Goal: Task Accomplishment & Management: Complete application form

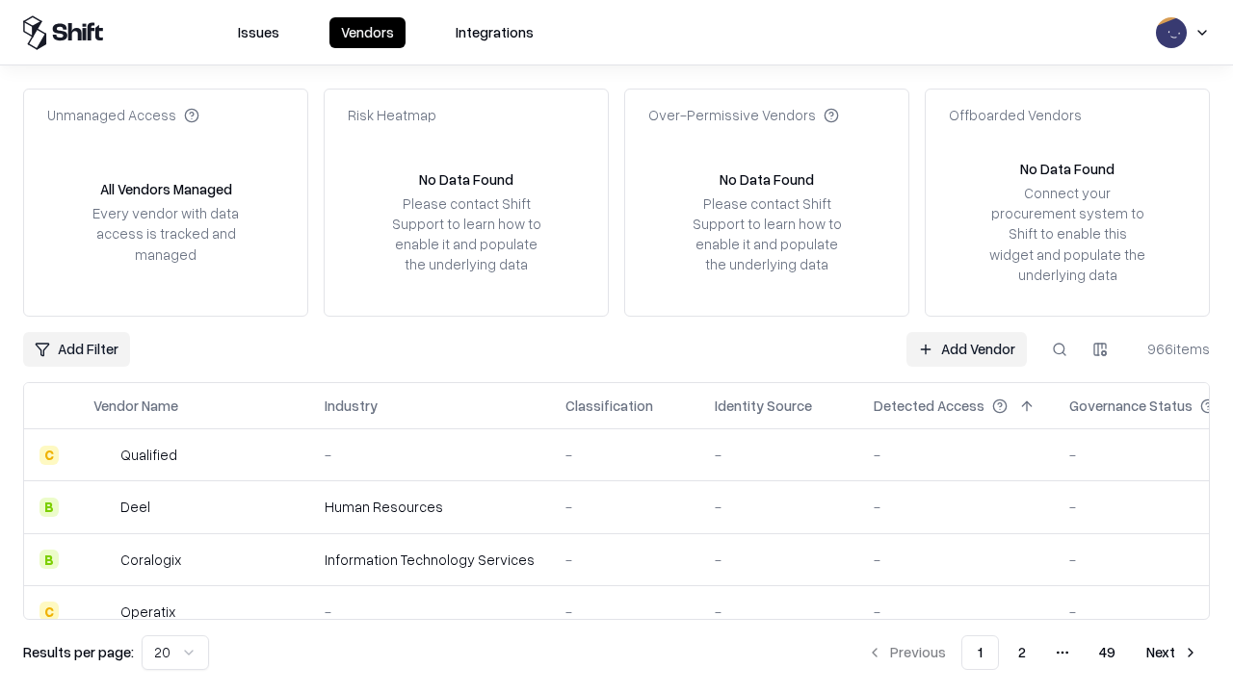
click at [966, 349] on link "Add Vendor" at bounding box center [966, 349] width 120 height 35
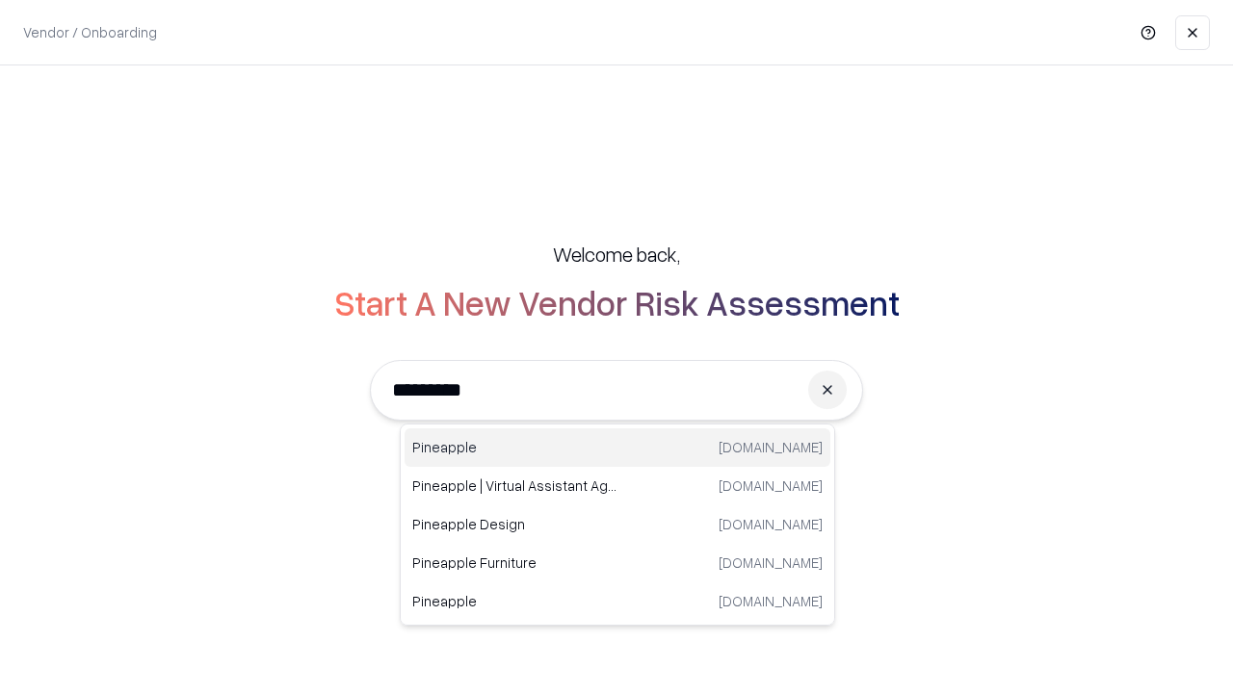
click at [617, 448] on div "Pineapple pineappleenergy.com" at bounding box center [617, 448] width 426 height 39
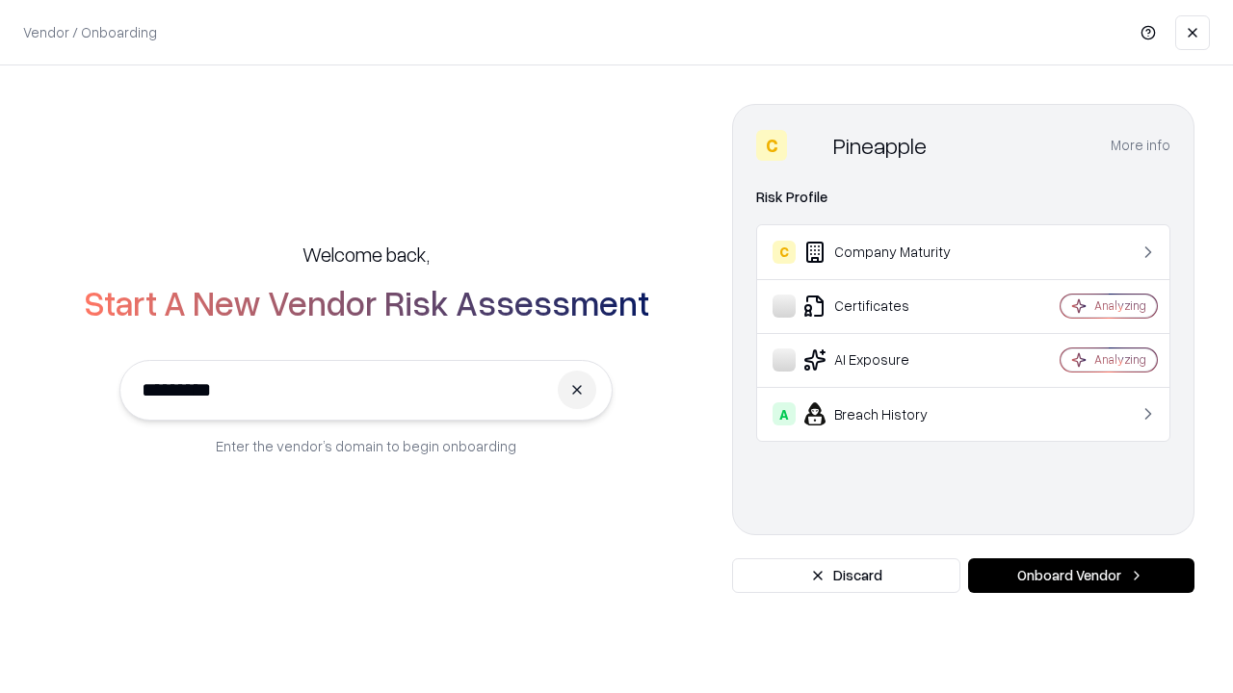
type input "*********"
click at [1080, 576] on button "Onboard Vendor" at bounding box center [1081, 575] width 226 height 35
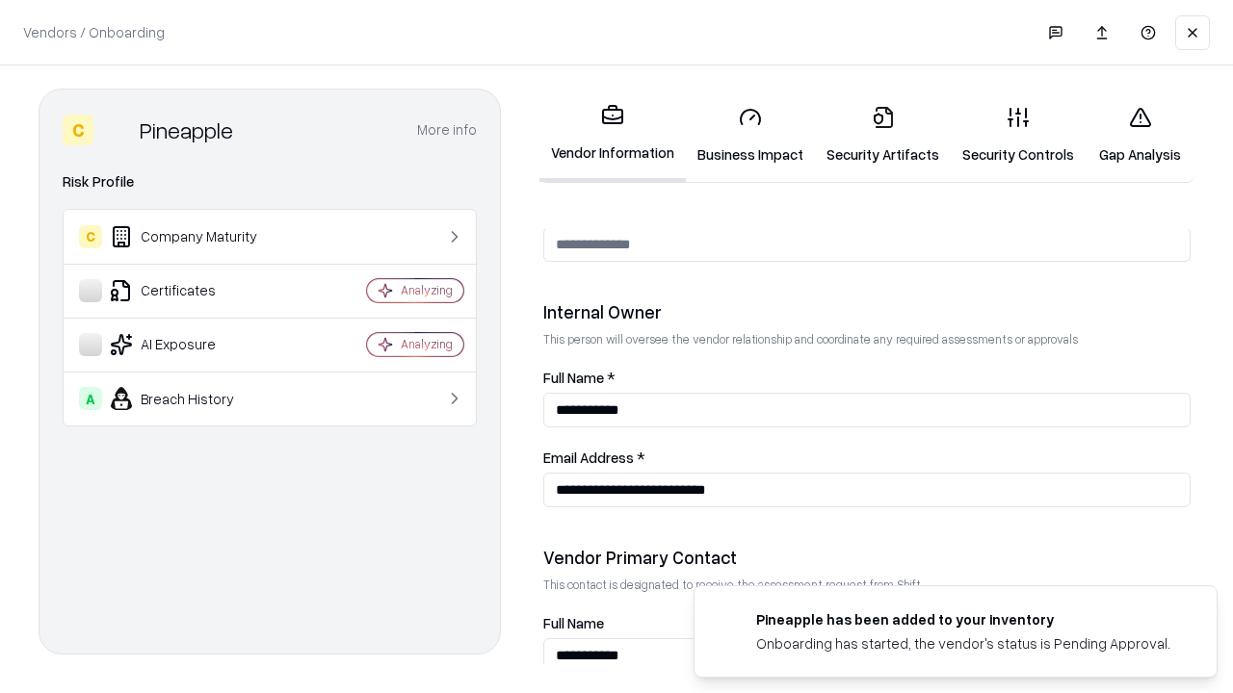
scroll to position [998, 0]
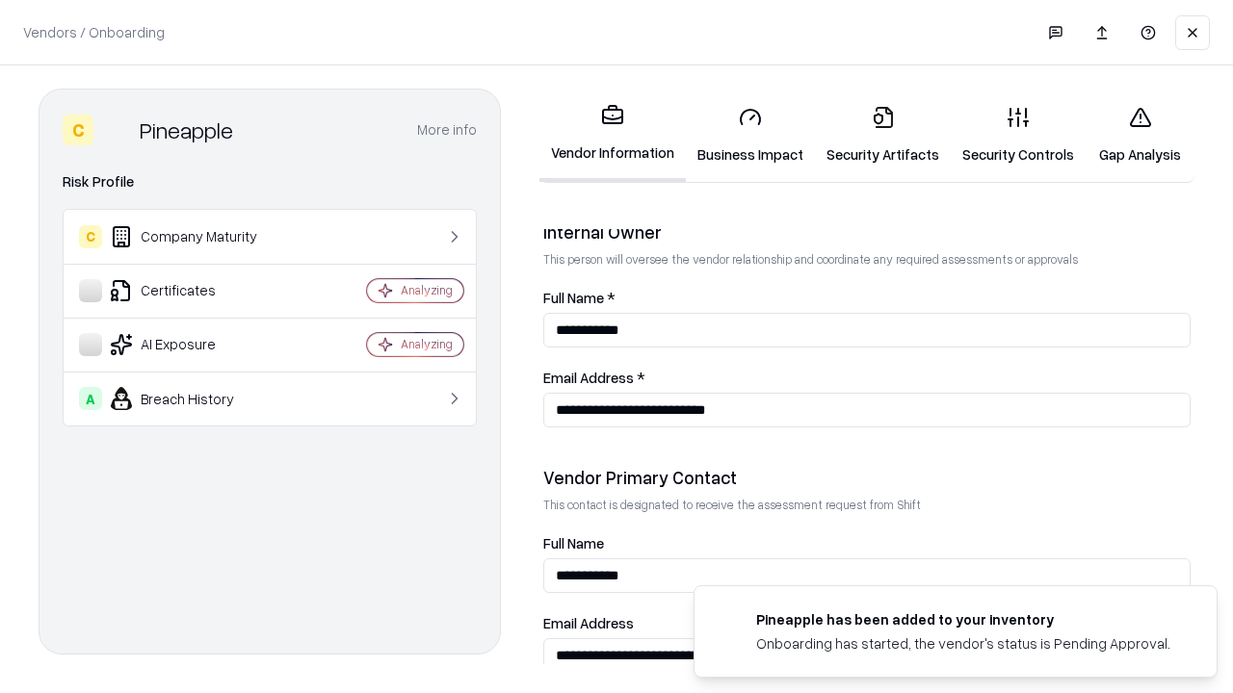
click at [750, 135] on link "Business Impact" at bounding box center [750, 136] width 129 height 90
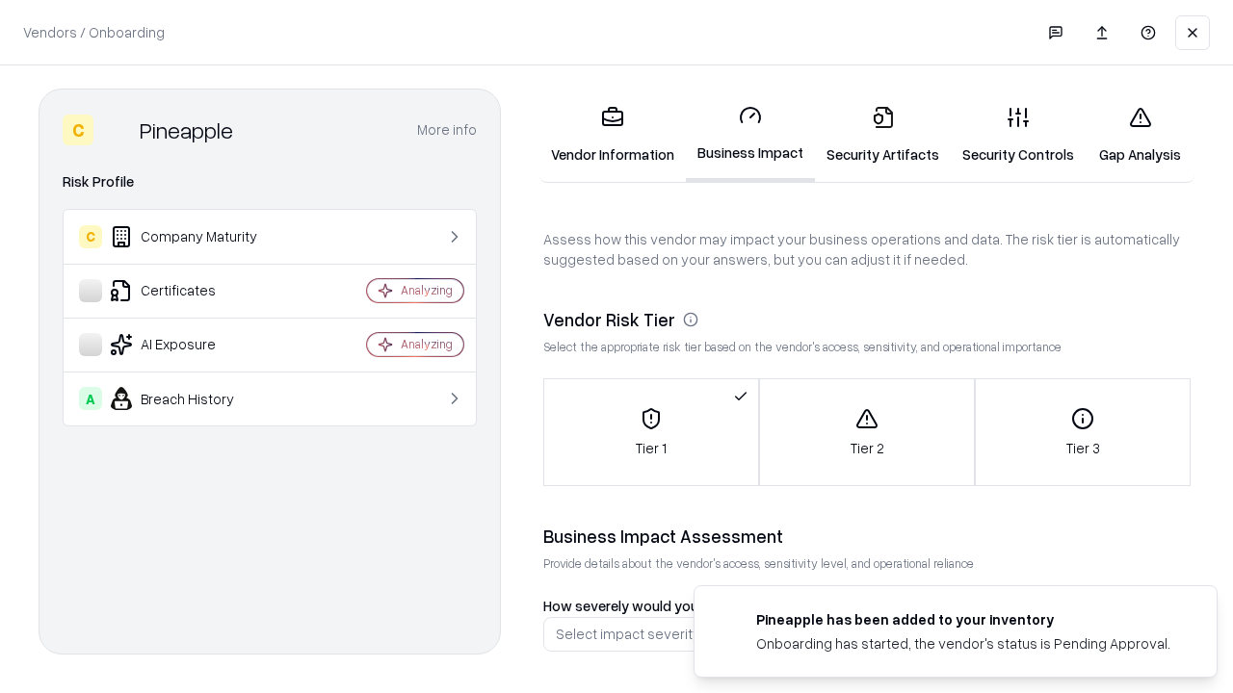
click at [882, 135] on link "Security Artifacts" at bounding box center [883, 136] width 136 height 90
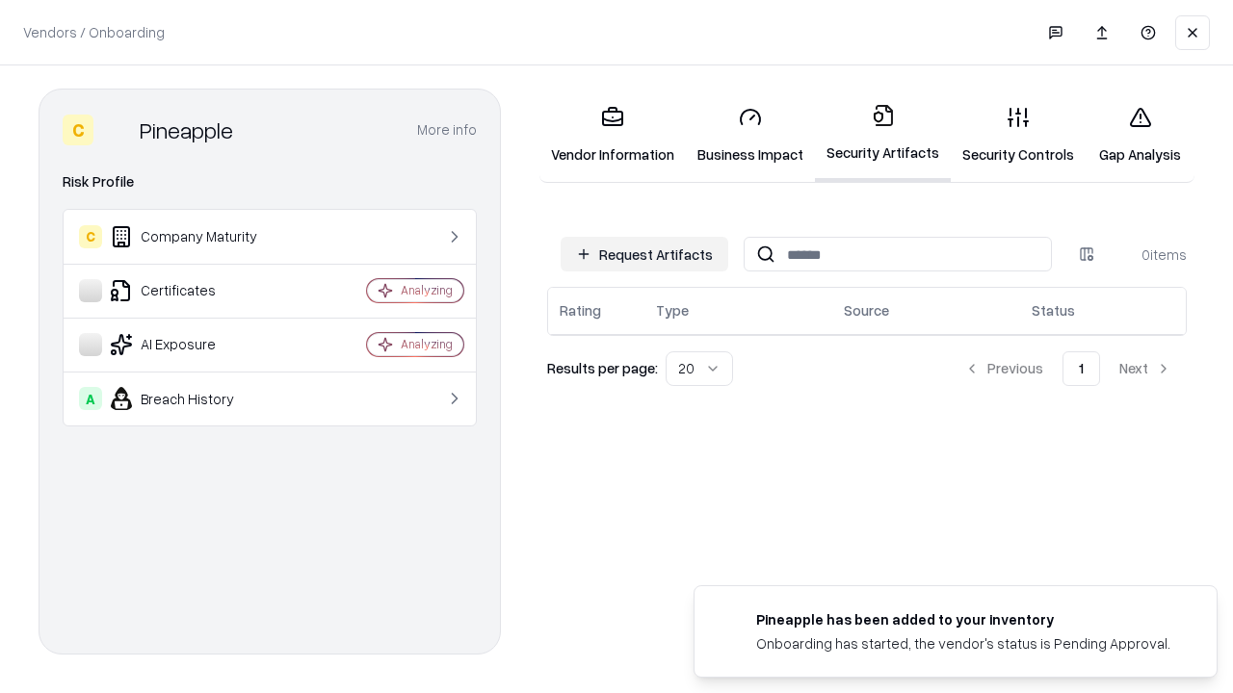
click at [644, 254] on button "Request Artifacts" at bounding box center [644, 254] width 168 height 35
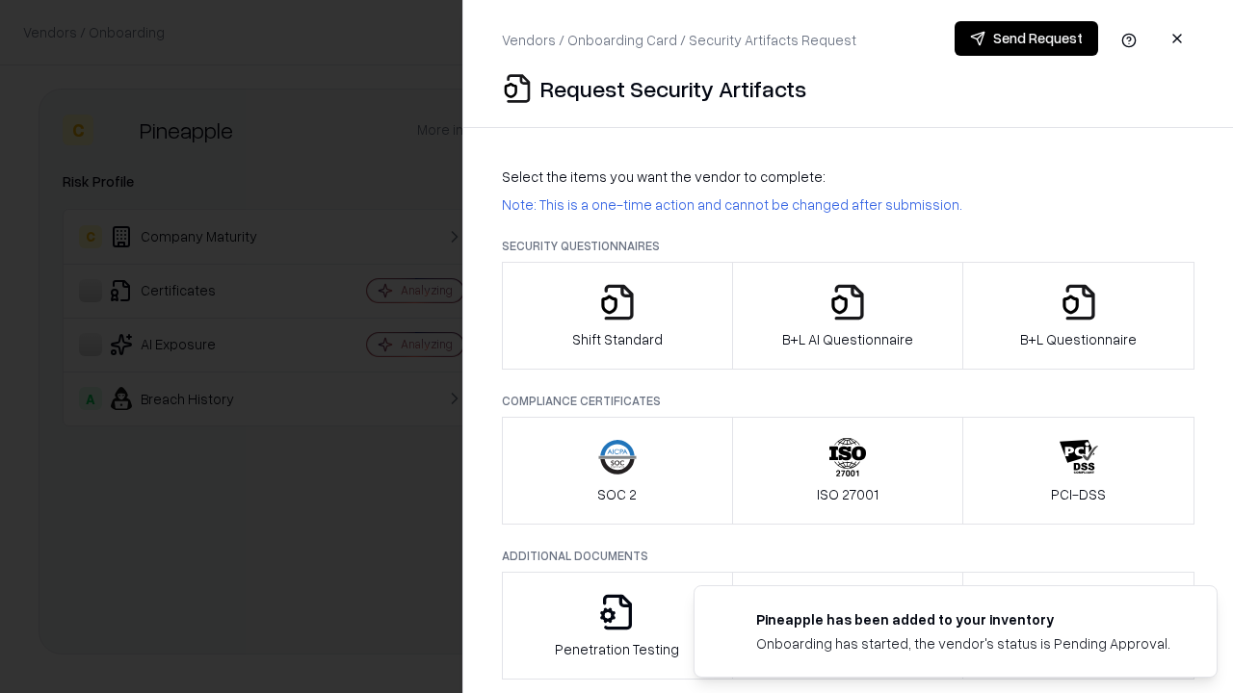
click at [616, 316] on icon "button" at bounding box center [617, 302] width 39 height 39
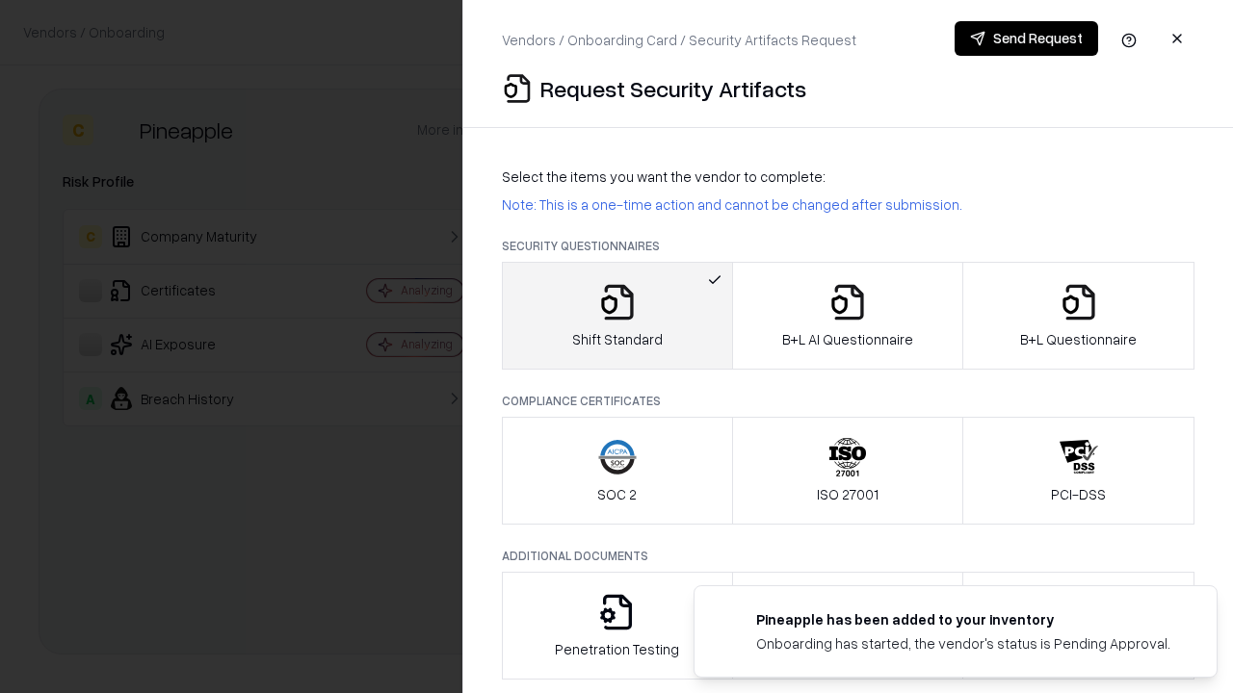
click at [1026, 39] on button "Send Request" at bounding box center [1025, 38] width 143 height 35
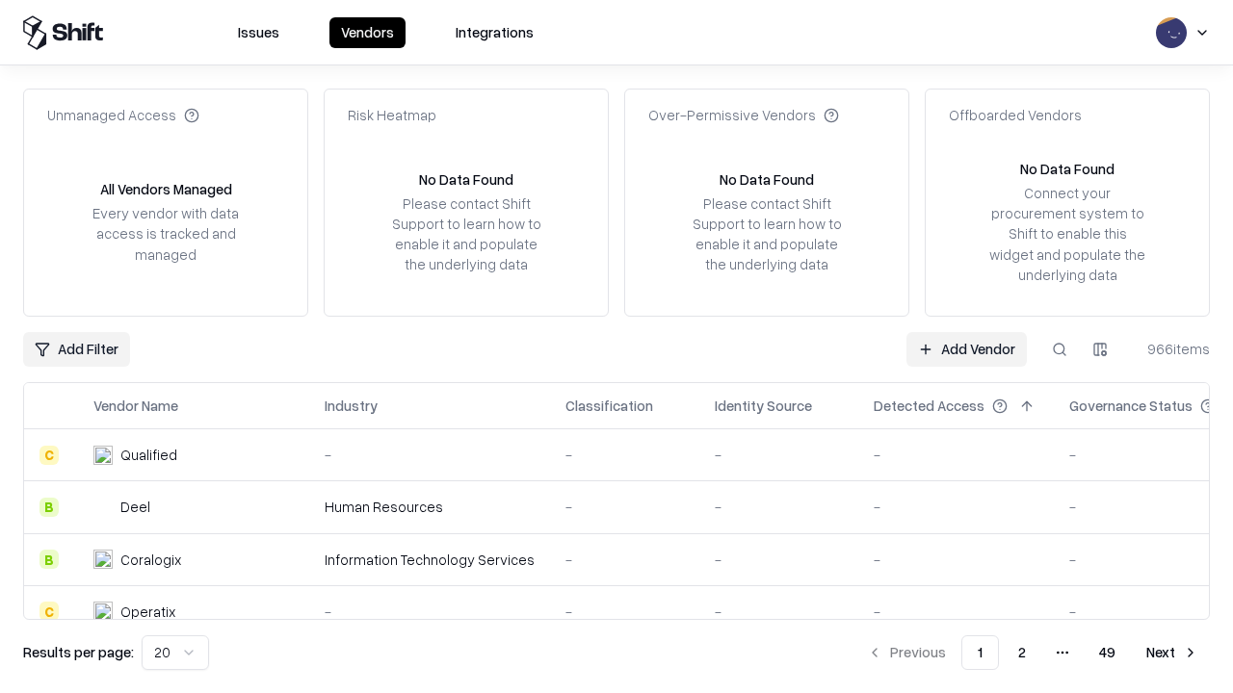
click at [1059, 349] on button at bounding box center [1059, 349] width 35 height 35
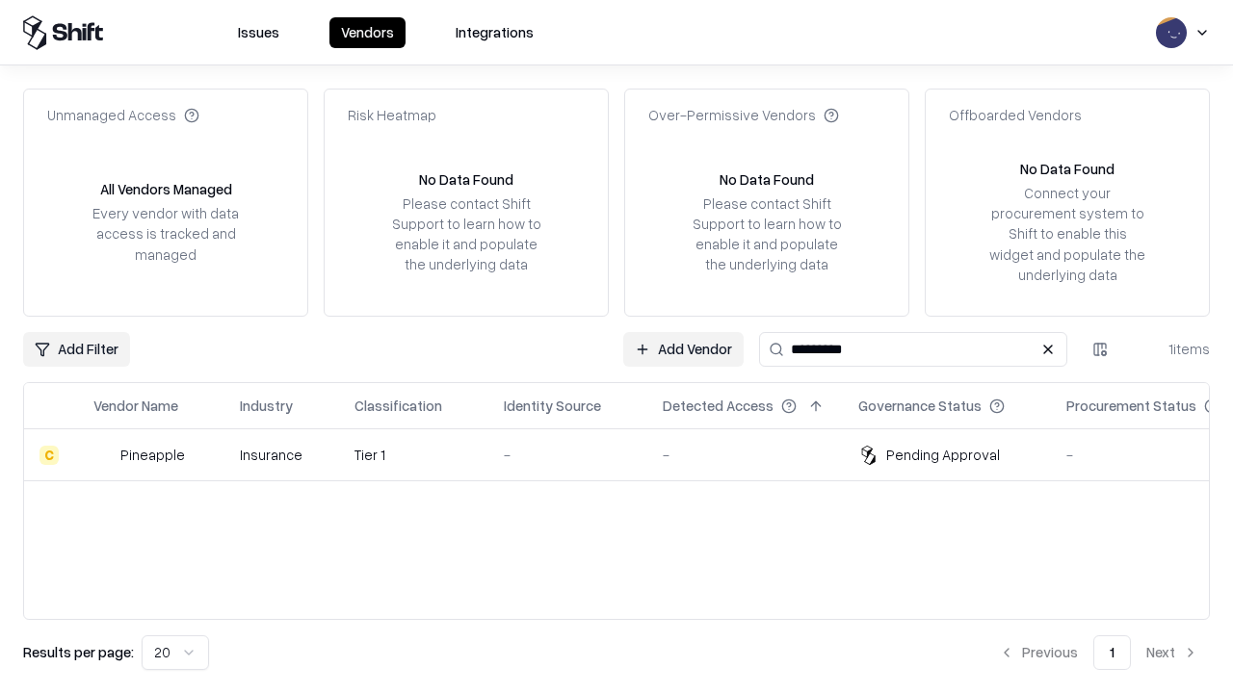
type input "*********"
click at [628, 455] on div "-" at bounding box center [568, 455] width 128 height 20
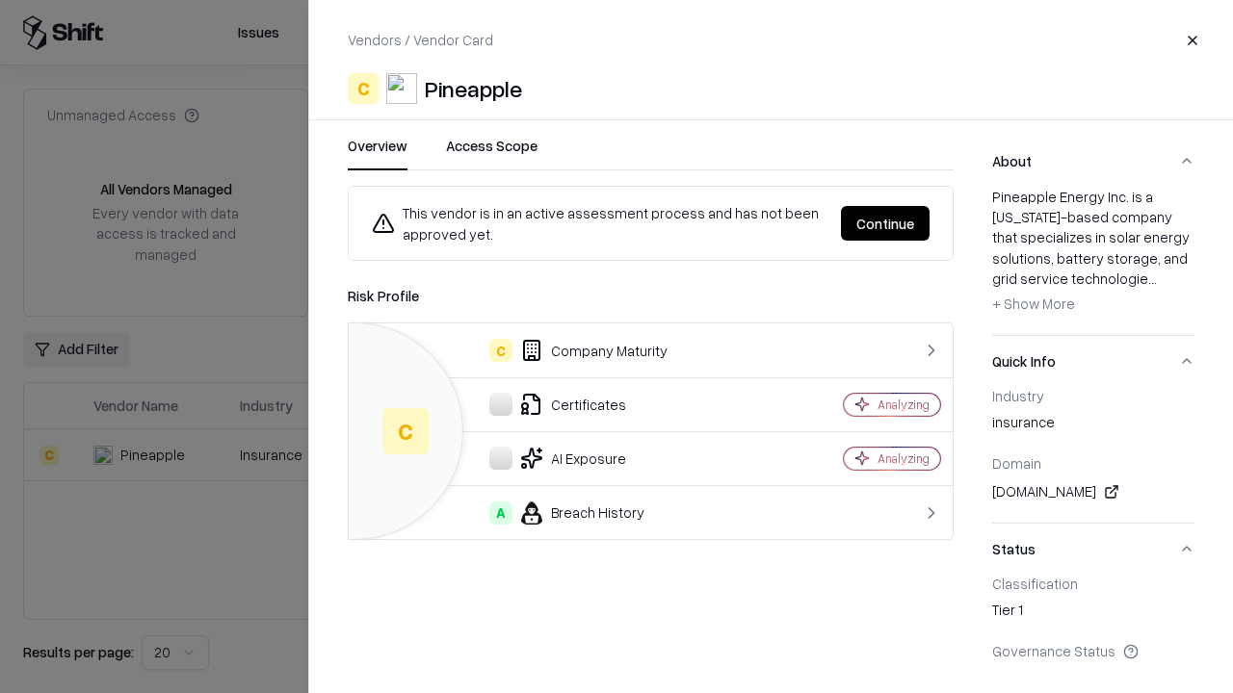
click at [885, 223] on button "Continue" at bounding box center [885, 223] width 89 height 35
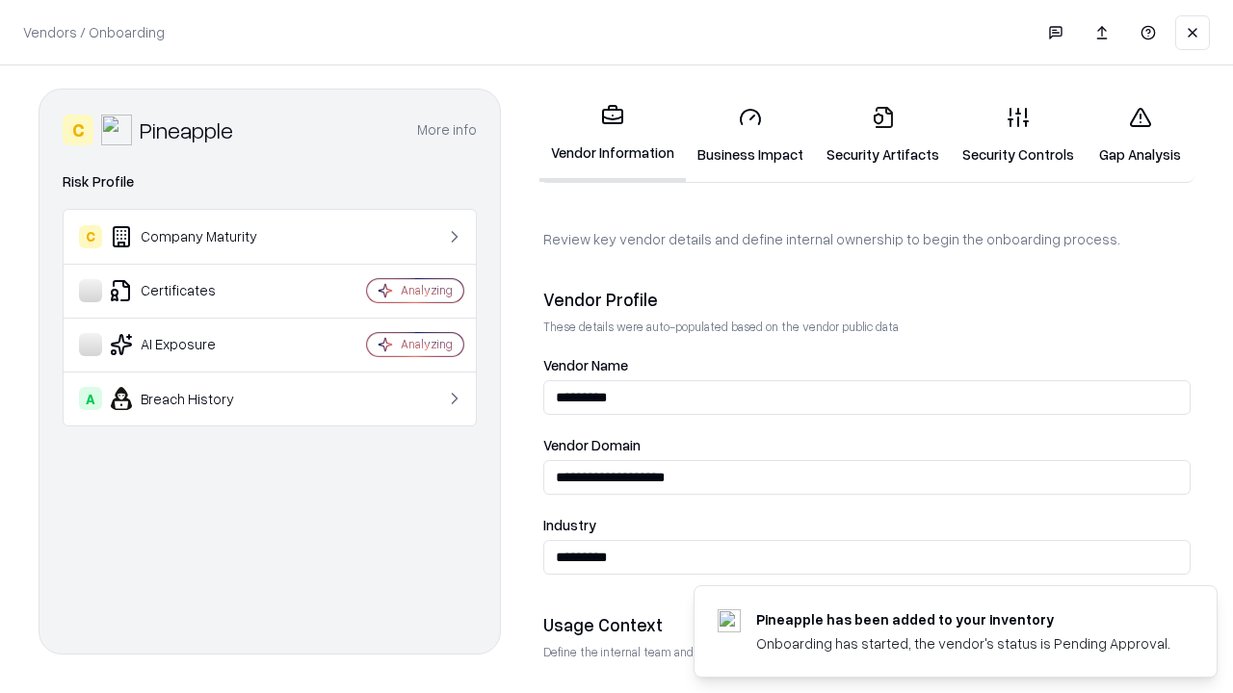
click at [882, 135] on link "Security Artifacts" at bounding box center [883, 136] width 136 height 90
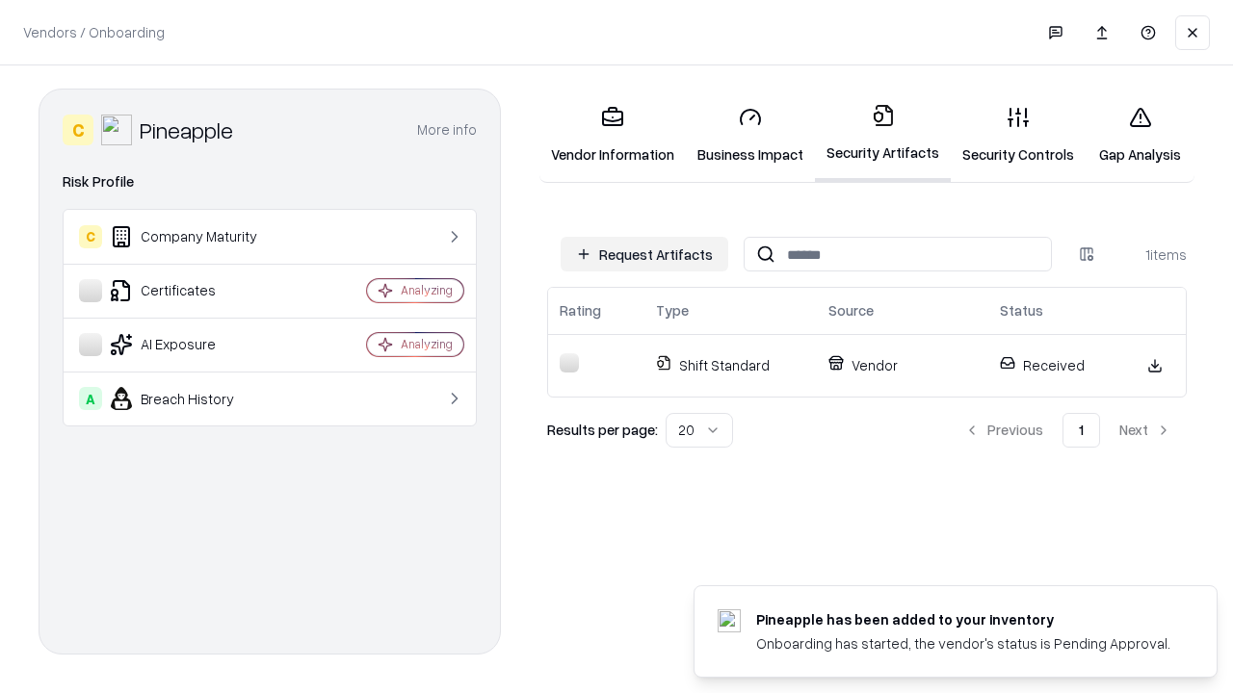
click at [1018, 135] on link "Security Controls" at bounding box center [1017, 136] width 135 height 90
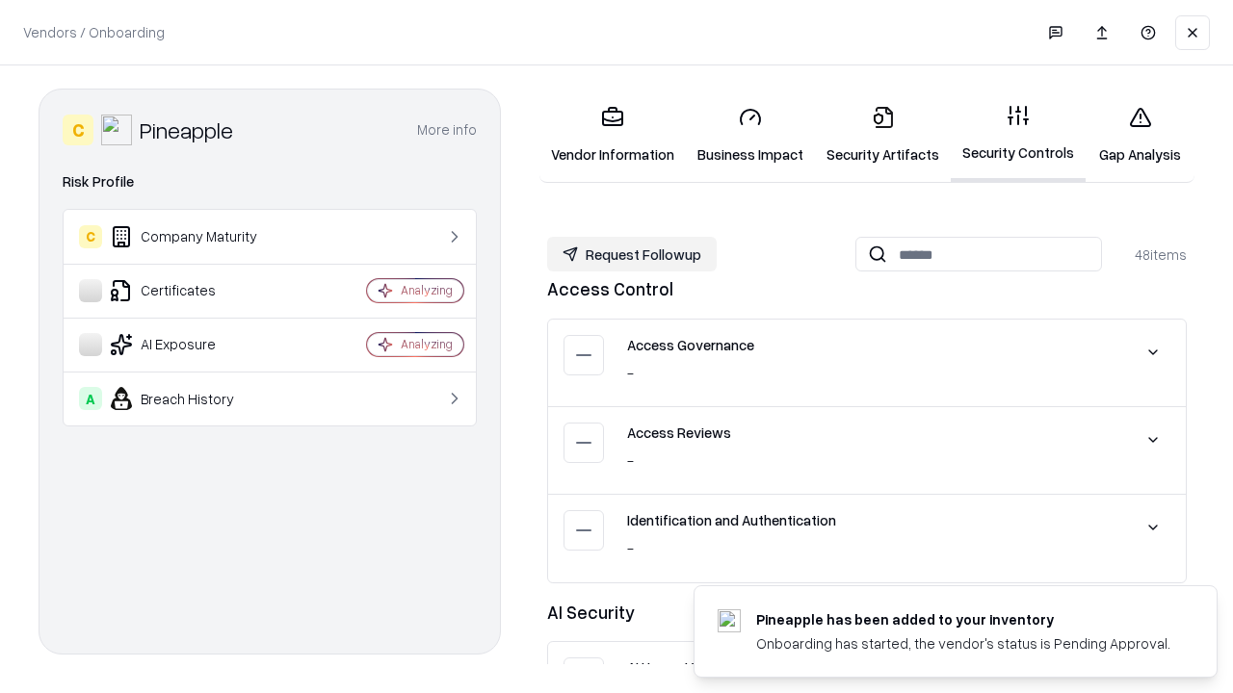
click at [632, 254] on button "Request Followup" at bounding box center [631, 254] width 169 height 35
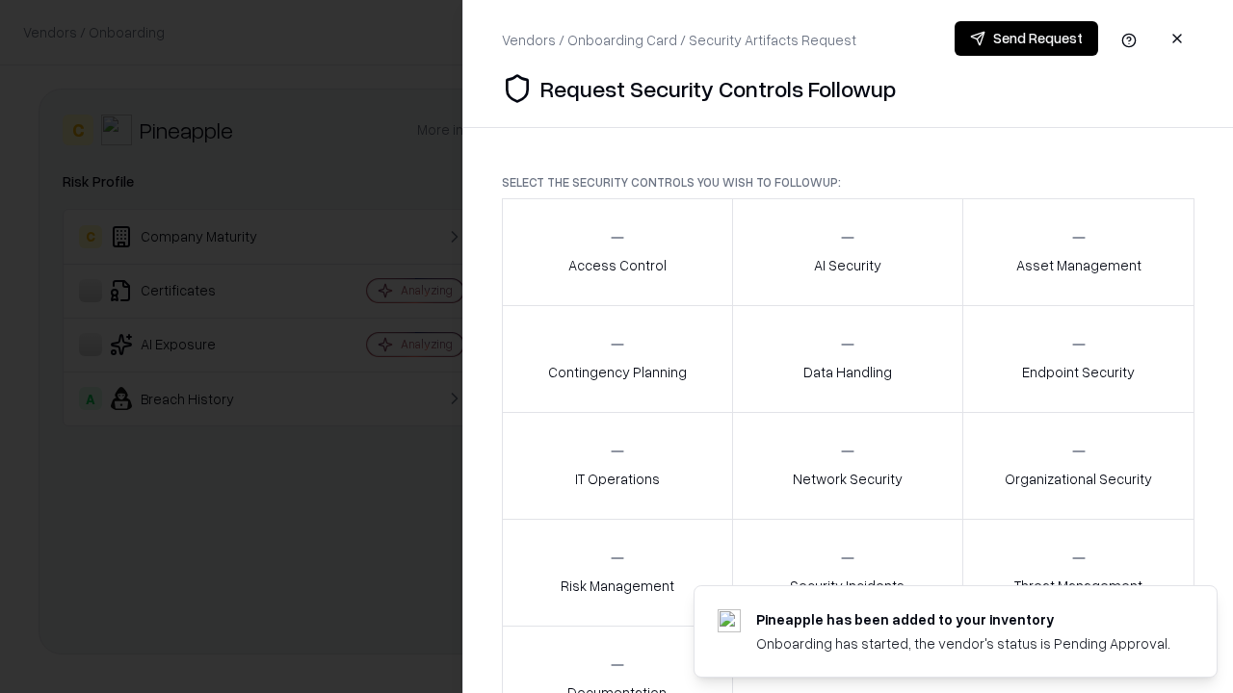
click at [616, 252] on div "Access Control" at bounding box center [617, 251] width 98 height 47
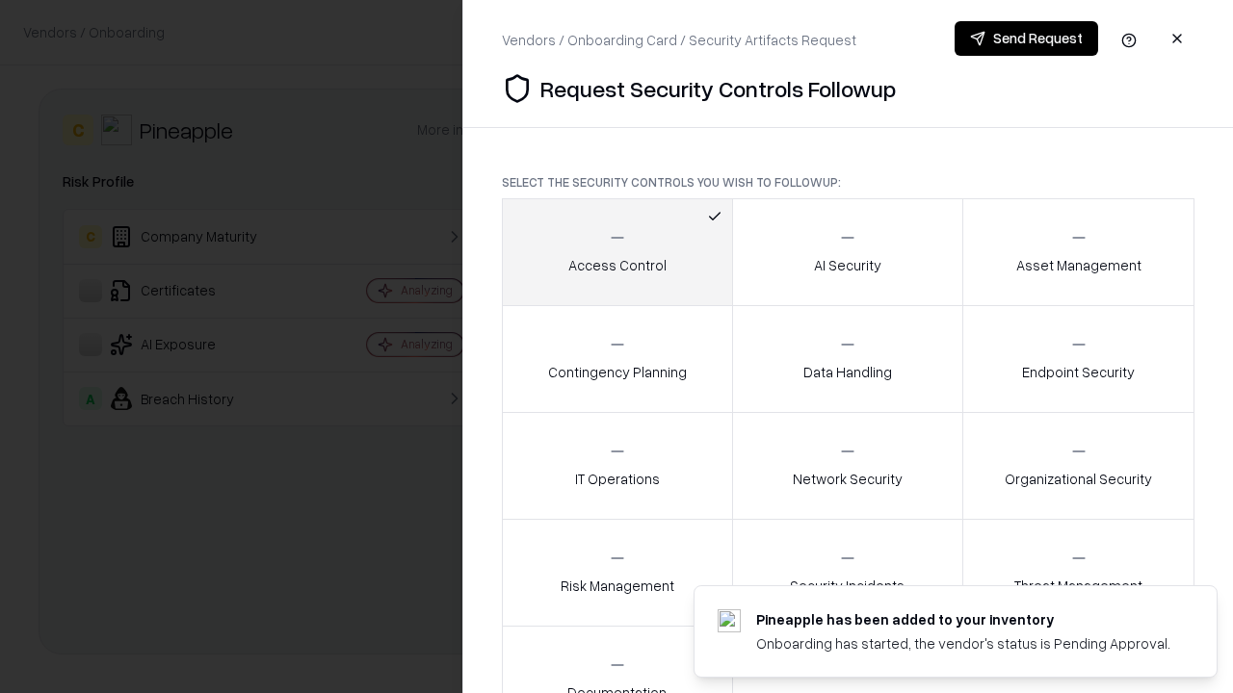
click at [1026, 39] on button "Send Request" at bounding box center [1025, 38] width 143 height 35
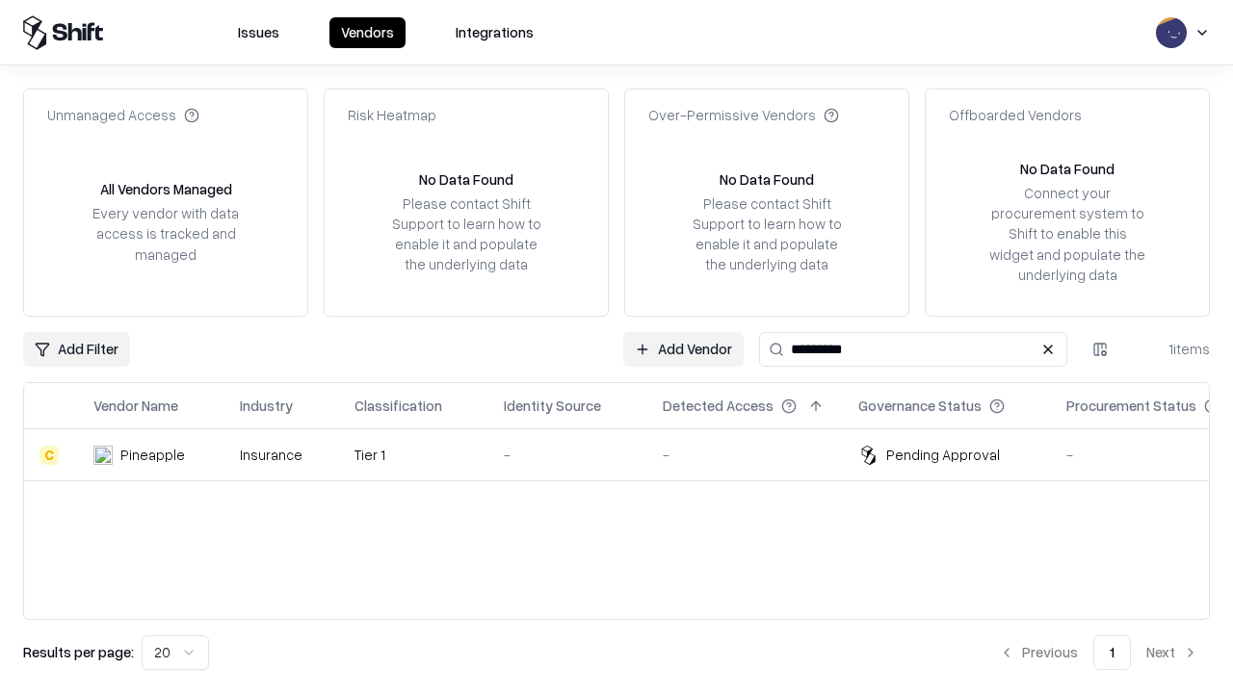
type input "*********"
click at [628, 455] on div "-" at bounding box center [568, 455] width 128 height 20
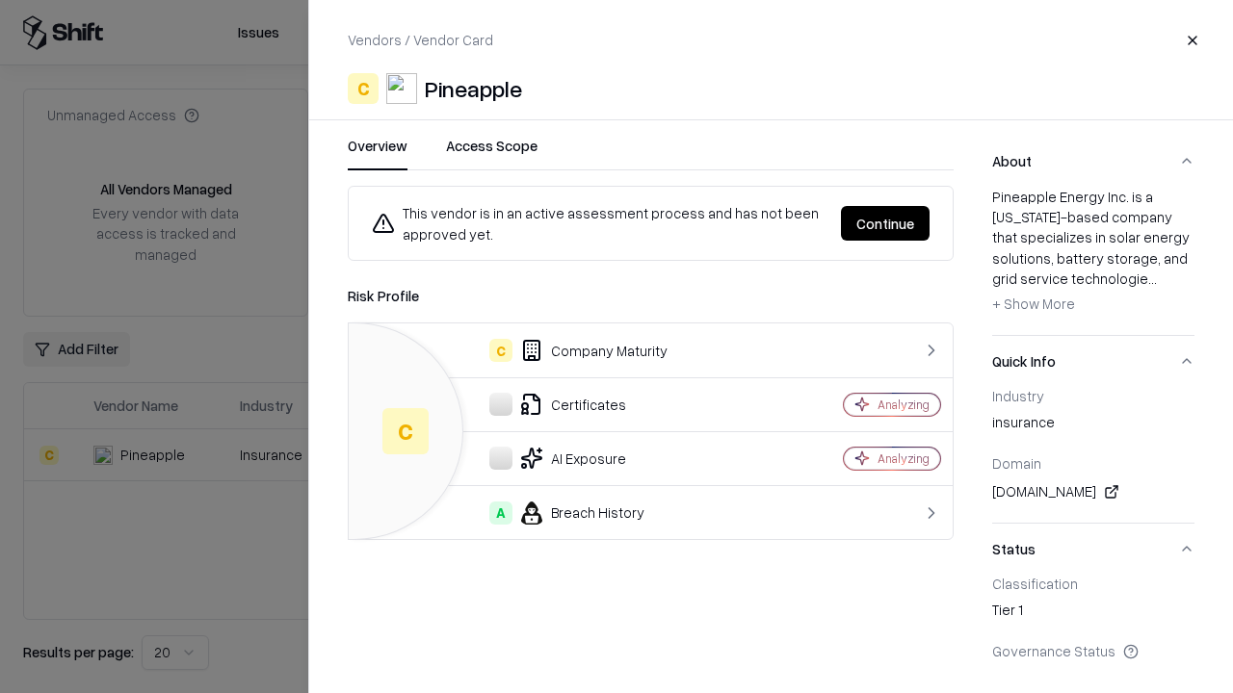
click at [885, 223] on button "Continue" at bounding box center [885, 223] width 89 height 35
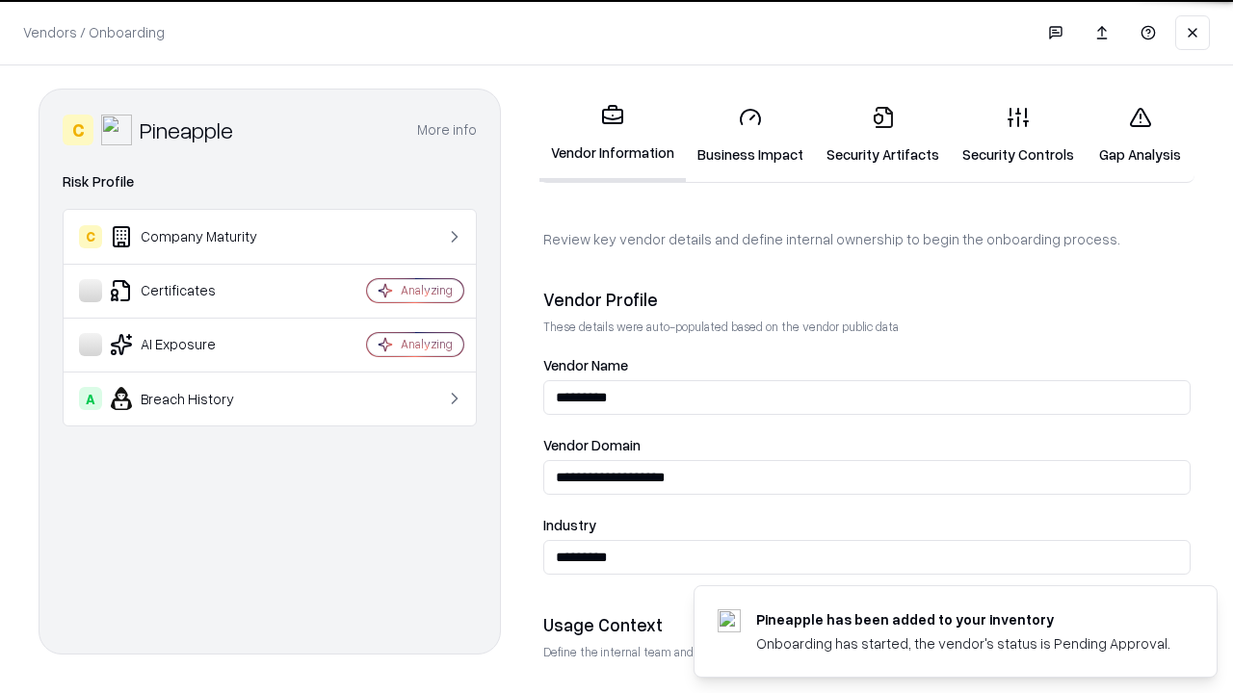
click at [1139, 135] on link "Gap Analysis" at bounding box center [1139, 136] width 109 height 90
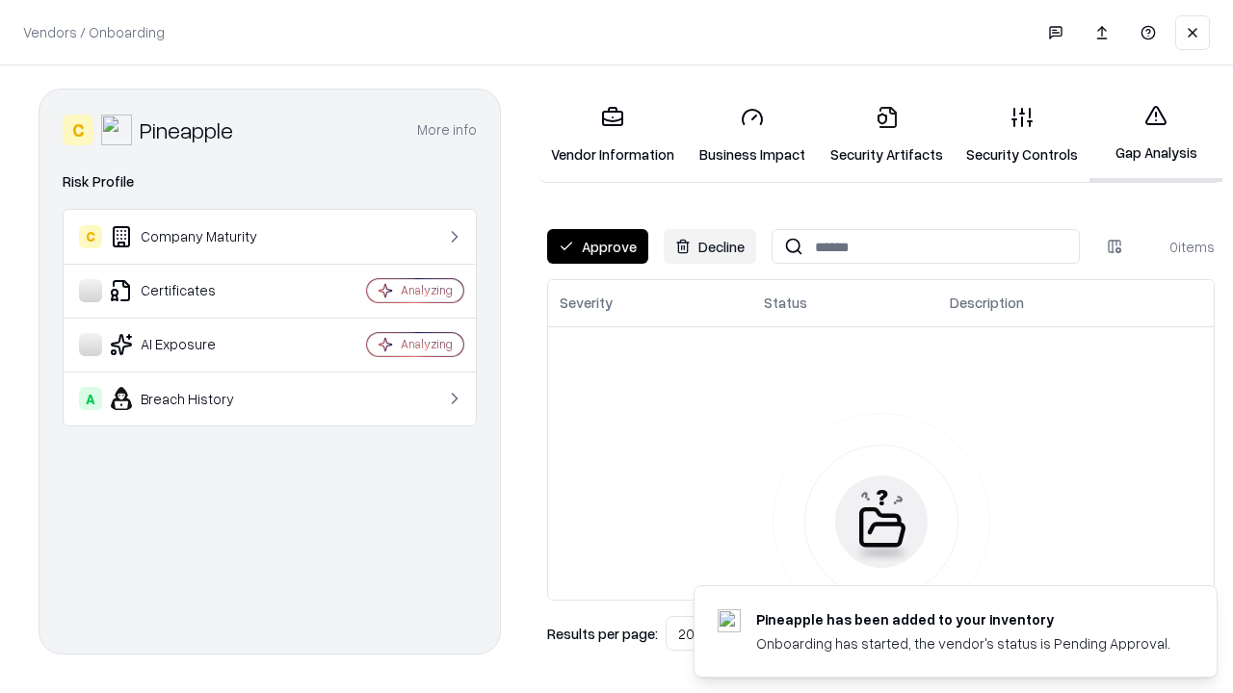
click at [597, 247] on button "Approve" at bounding box center [597, 246] width 101 height 35
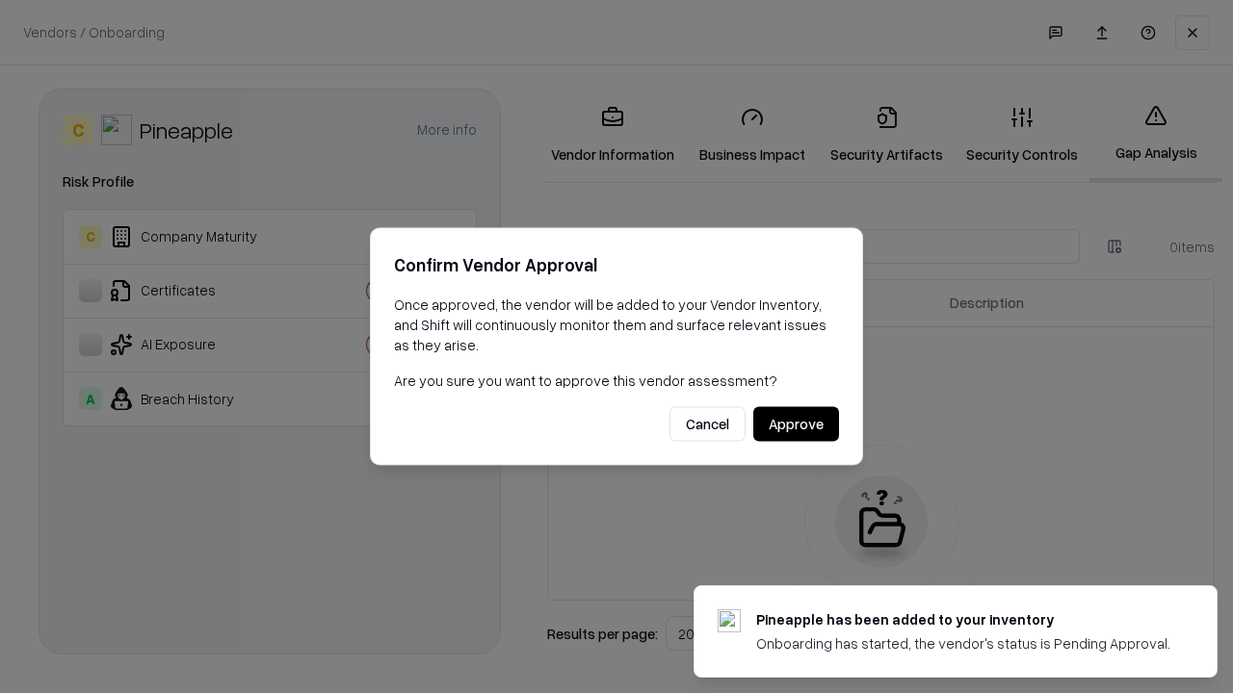
click at [795, 424] on button "Approve" at bounding box center [796, 424] width 86 height 35
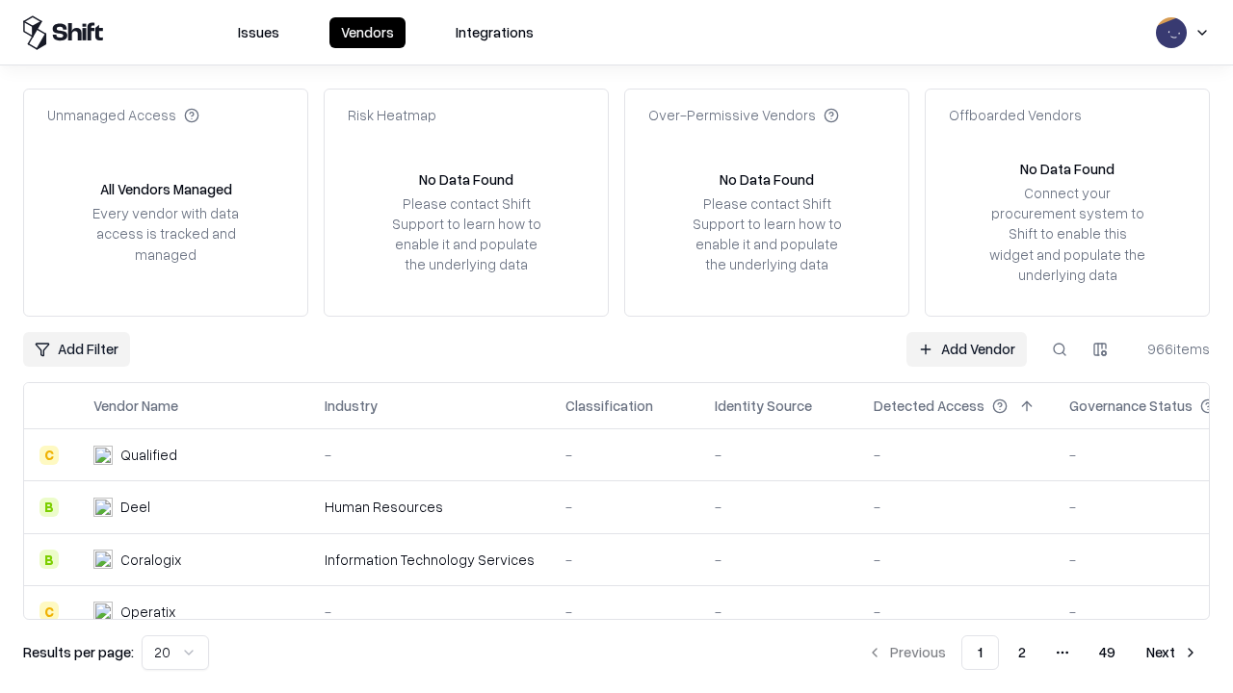
type input "*********"
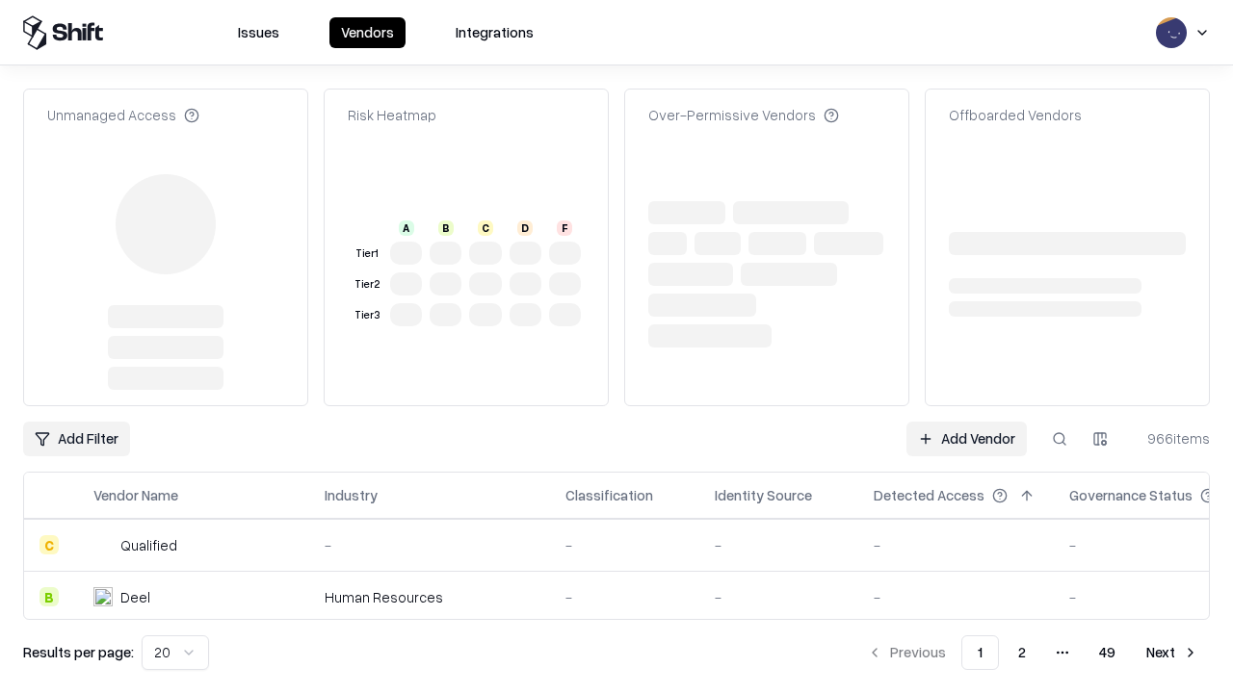
click at [966, 422] on link "Add Vendor" at bounding box center [966, 439] width 120 height 35
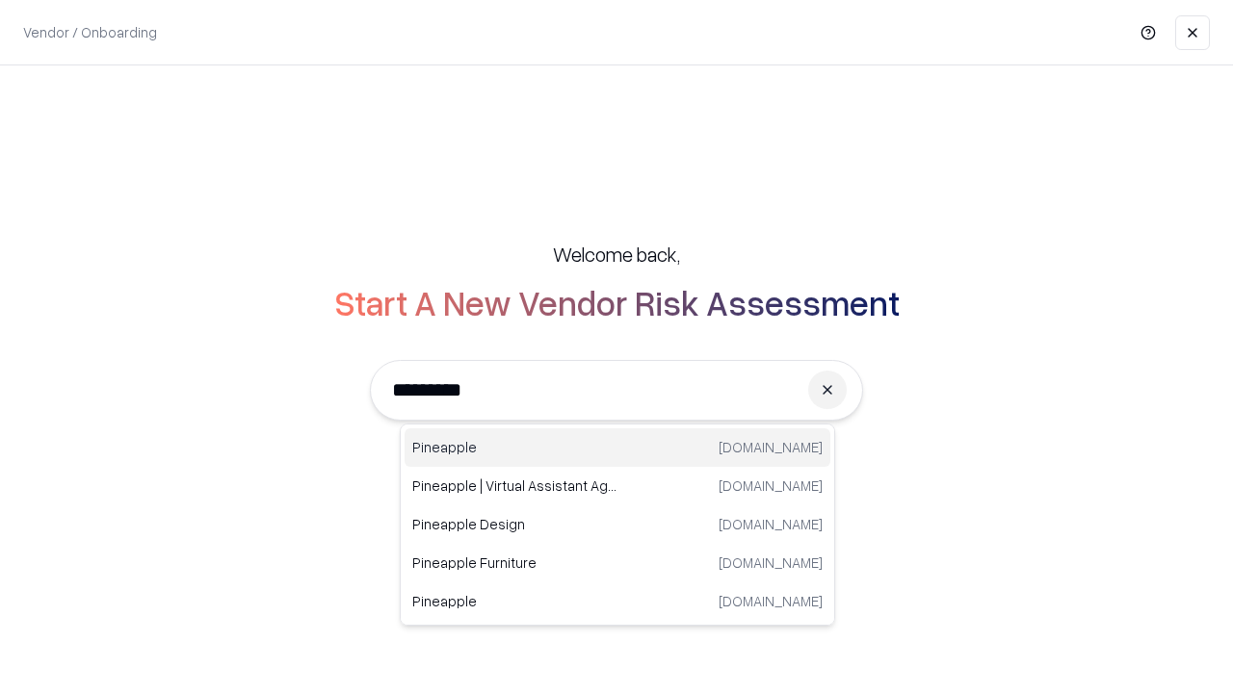
click at [617, 448] on div "Pineapple pineappleenergy.com" at bounding box center [617, 448] width 426 height 39
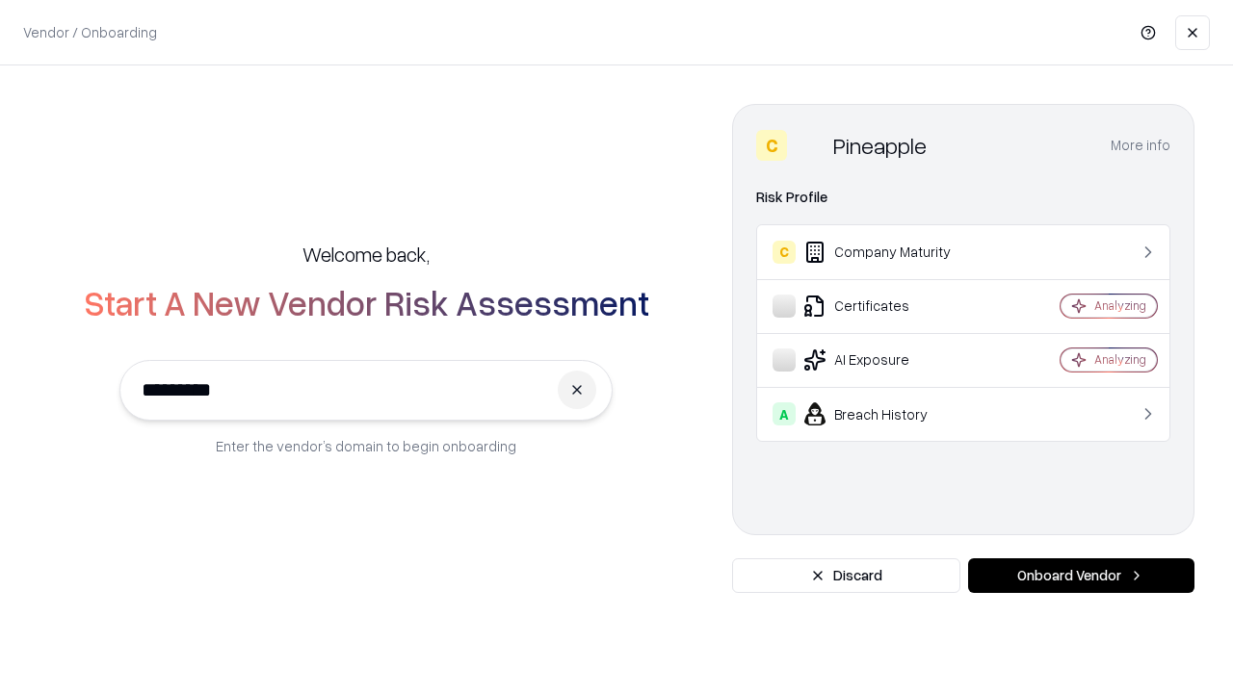
type input "*********"
click at [1080, 576] on button "Onboard Vendor" at bounding box center [1081, 575] width 226 height 35
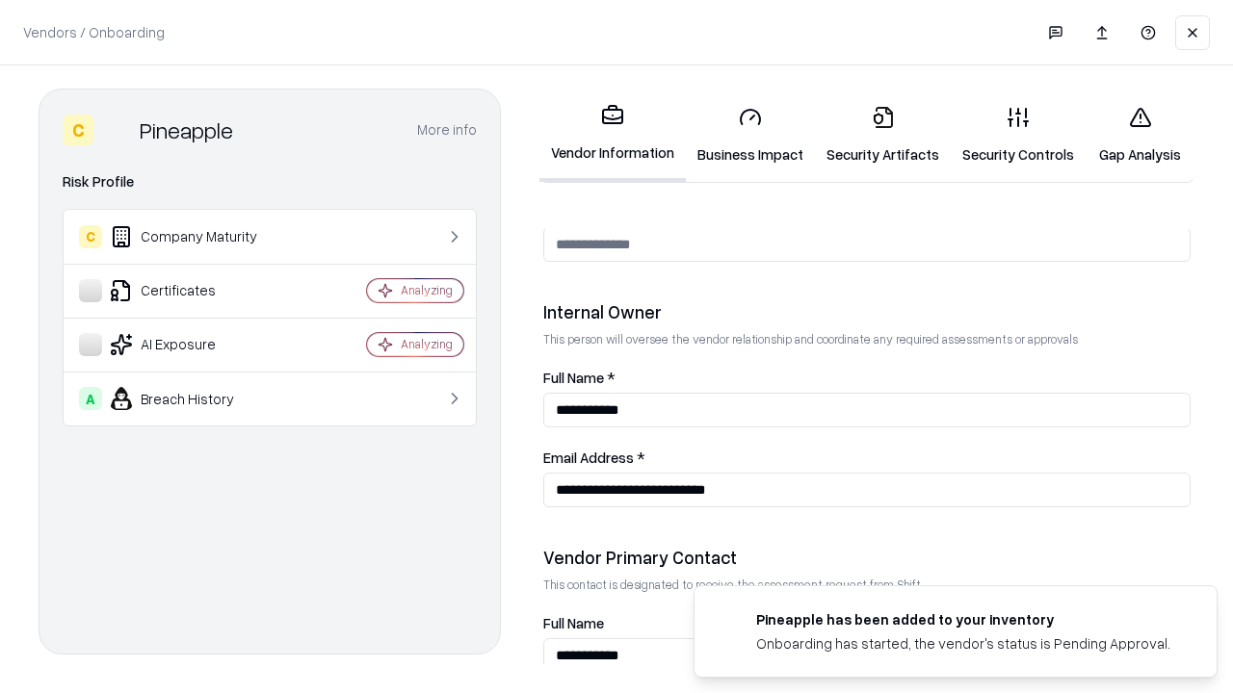
scroll to position [998, 0]
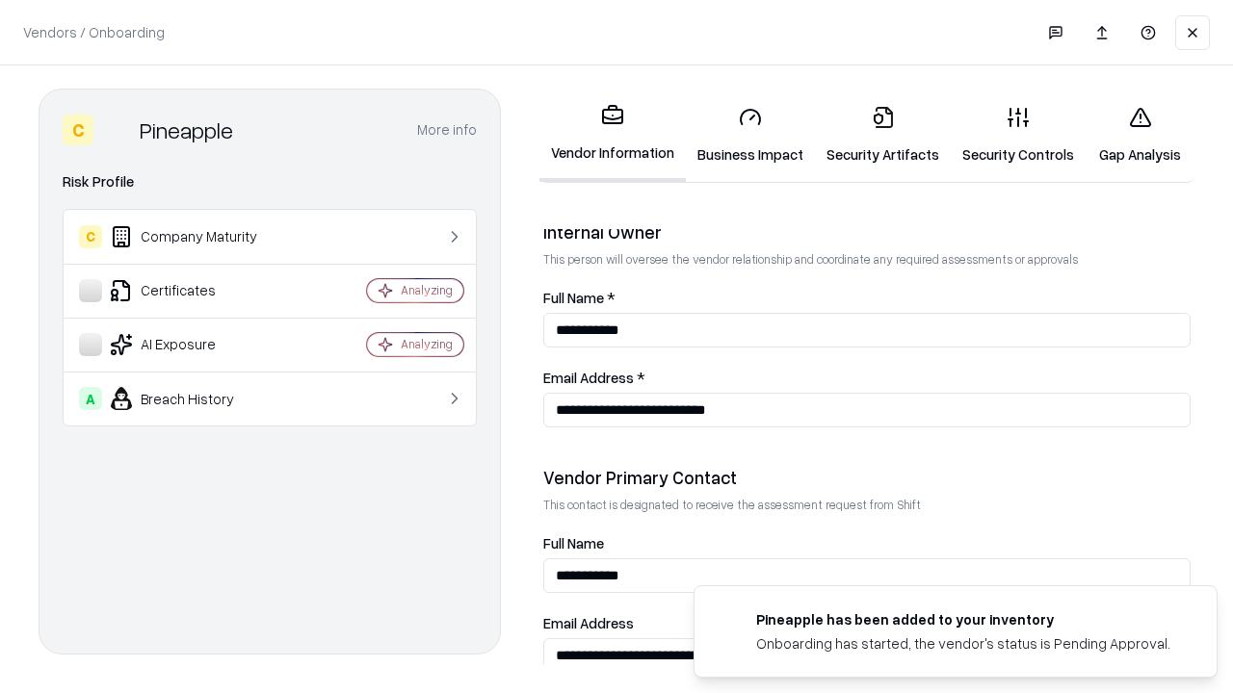
click at [1139, 135] on link "Gap Analysis" at bounding box center [1139, 136] width 109 height 90
